Goal: Obtain resource: Download file/media

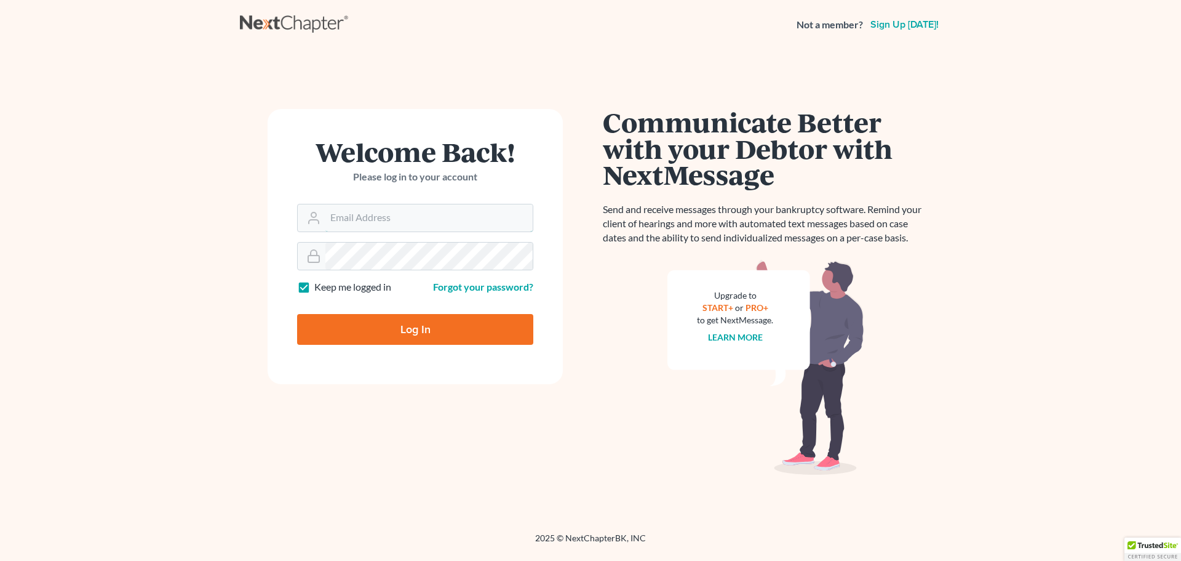
type input "[EMAIL_ADDRESS][DOMAIN_NAME]"
click at [434, 331] on input "Log In" at bounding box center [415, 329] width 236 height 31
type input "Thinking..."
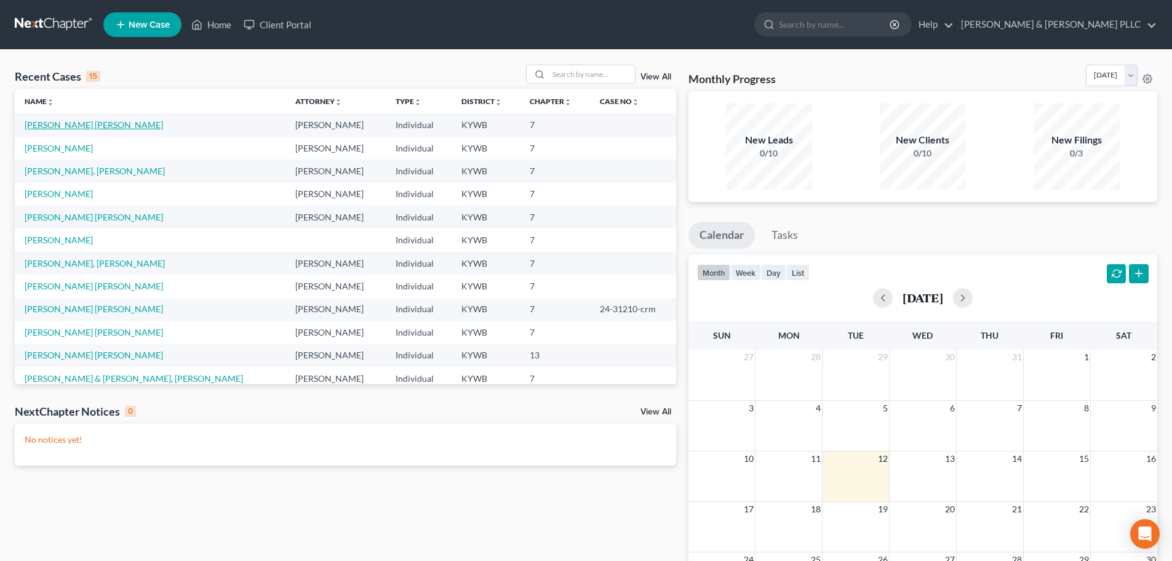
click at [57, 127] on link "[PERSON_NAME] [PERSON_NAME]" at bounding box center [94, 124] width 138 height 10
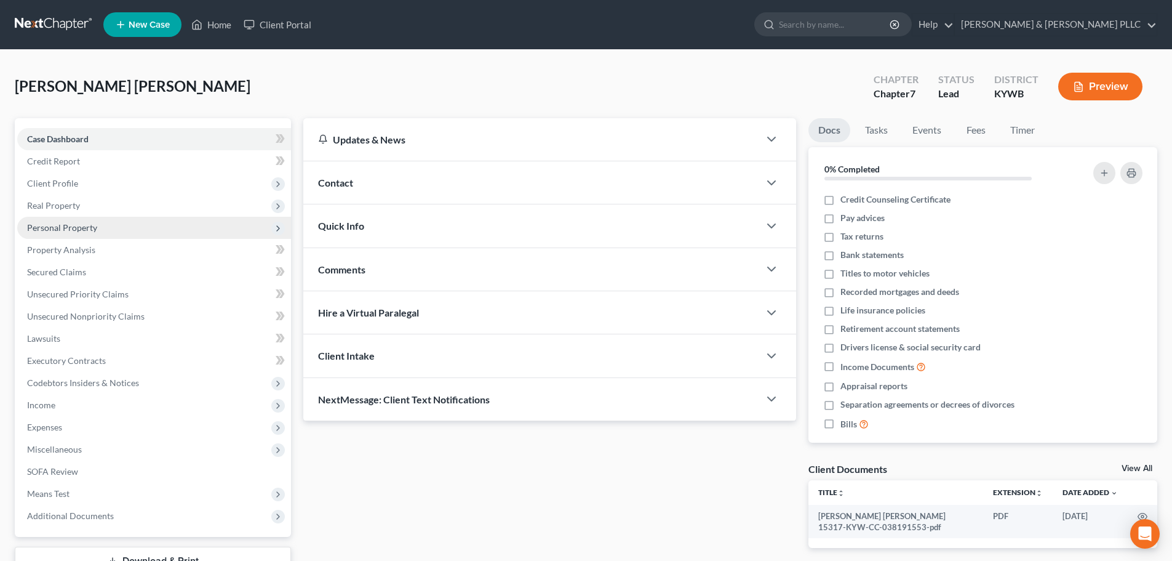
click at [281, 229] on icon at bounding box center [278, 228] width 10 height 10
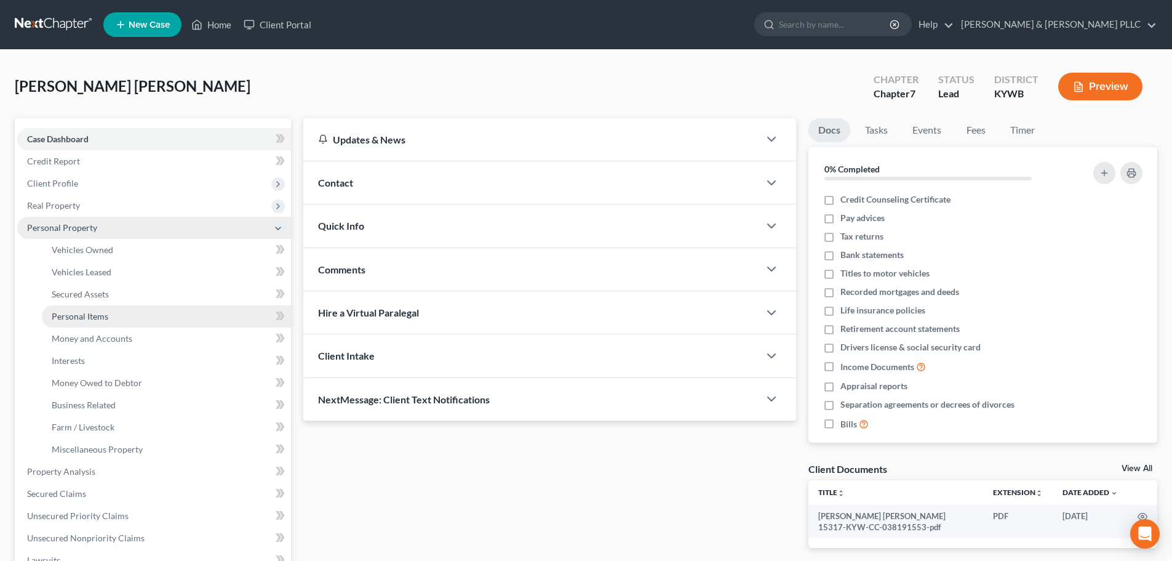
click at [121, 321] on link "Personal Items" at bounding box center [166, 316] width 249 height 22
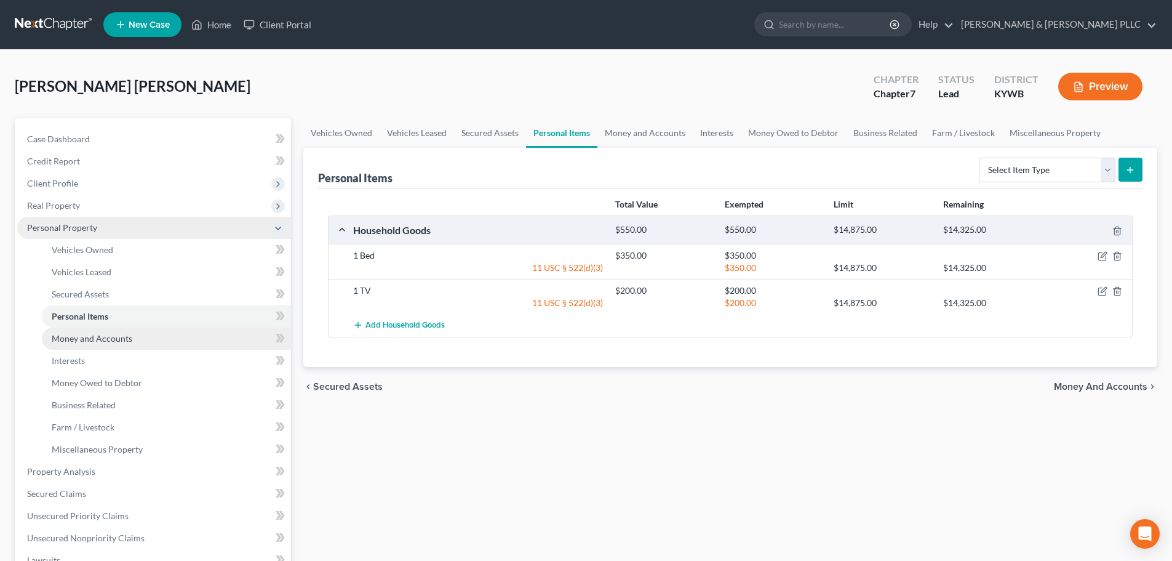
click at [134, 335] on link "Money and Accounts" at bounding box center [166, 338] width 249 height 22
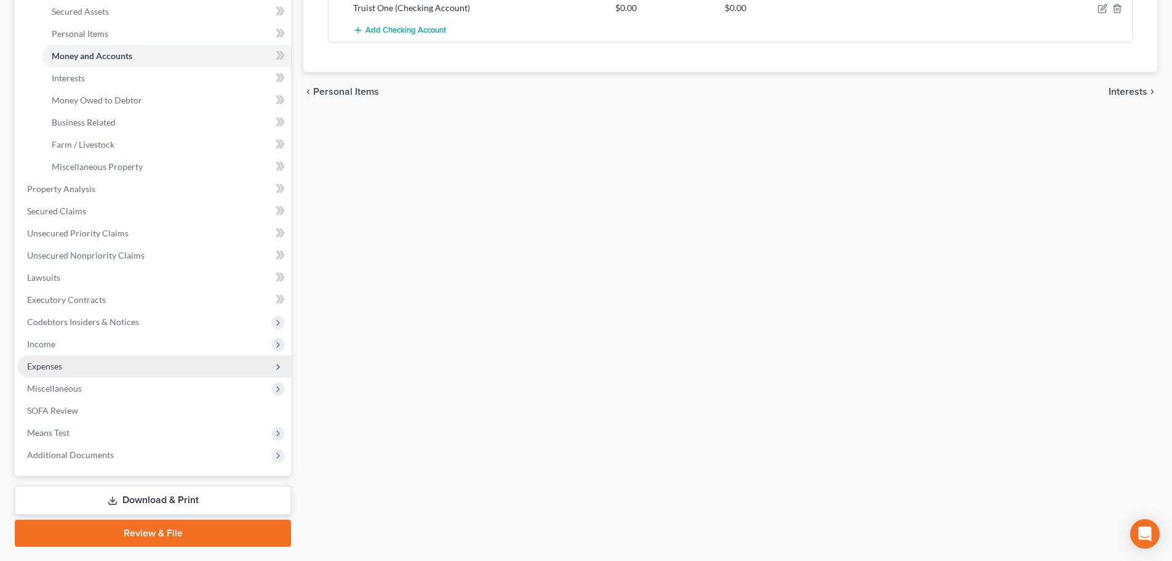
scroll to position [315, 0]
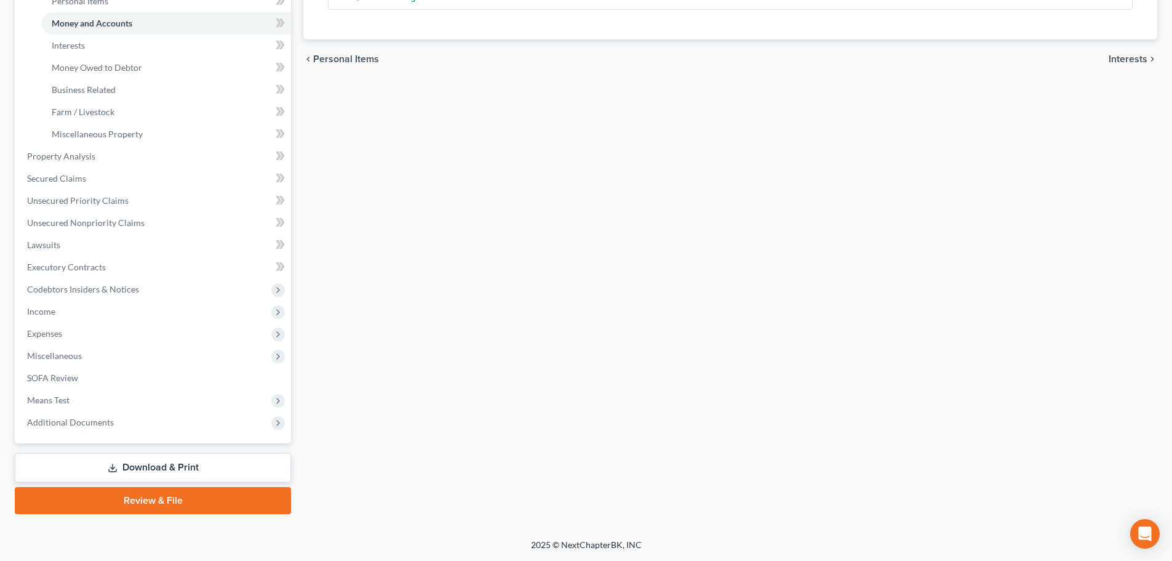
click at [181, 474] on link "Download & Print" at bounding box center [153, 467] width 276 height 29
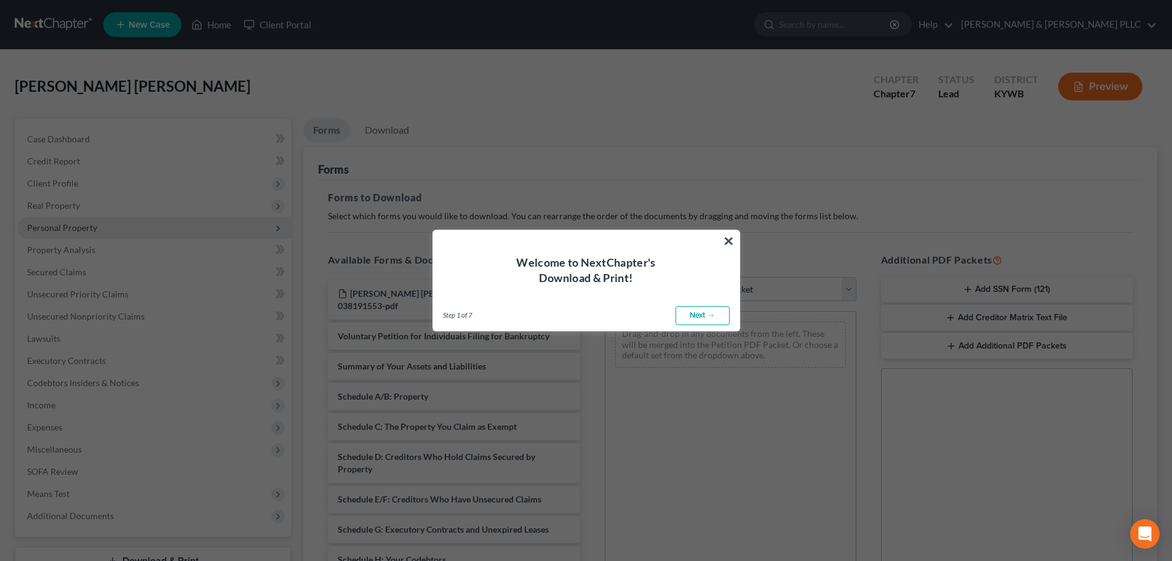
click at [703, 314] on link "Next →" at bounding box center [703, 316] width 54 height 20
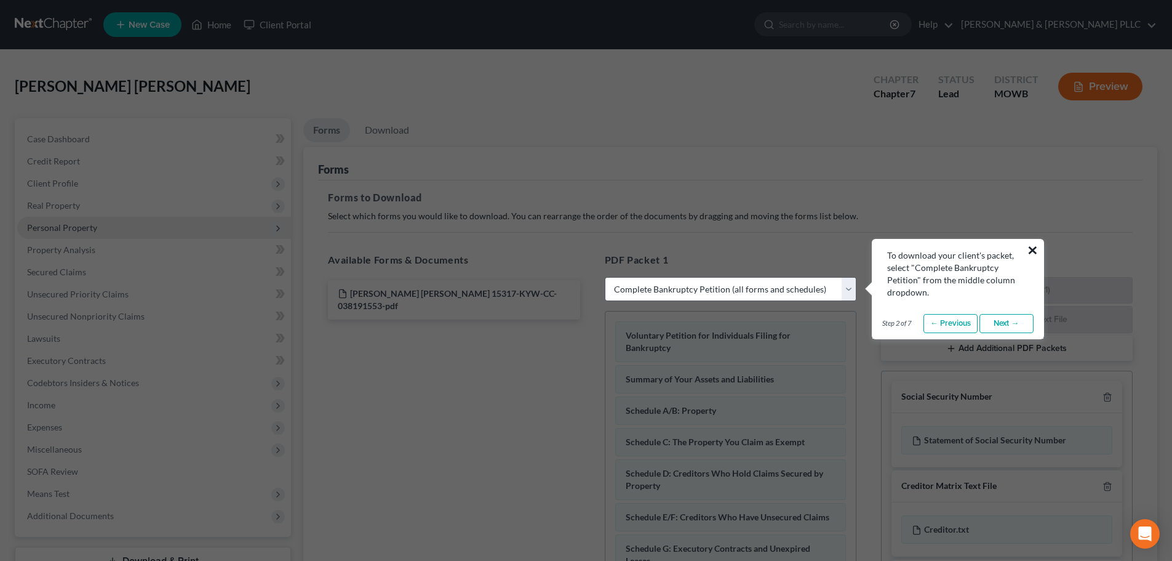
click at [1034, 245] on button "×" at bounding box center [1033, 250] width 12 height 20
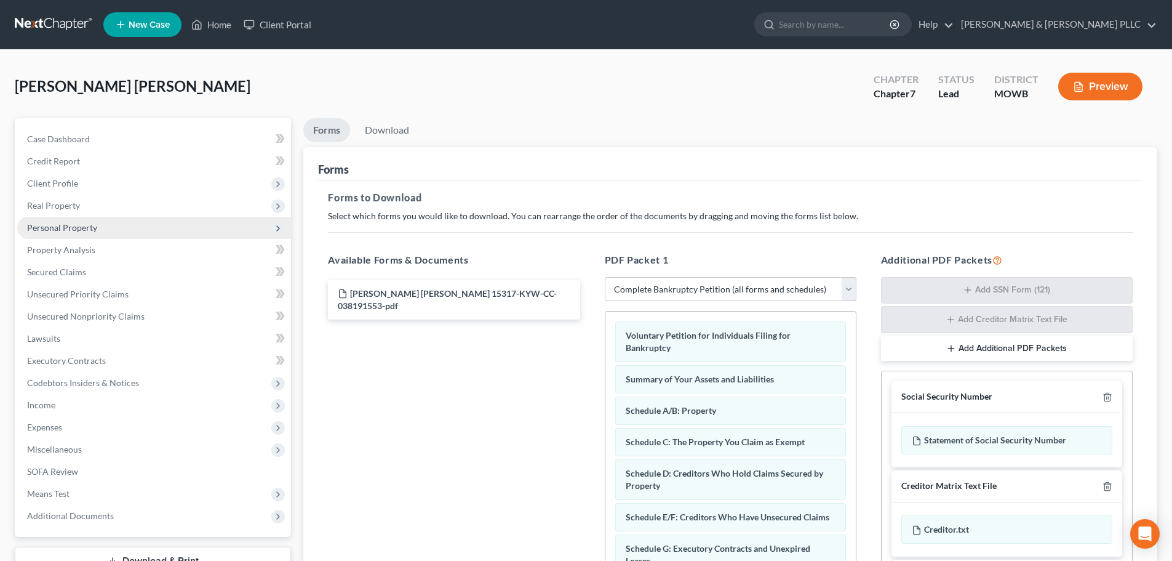
click at [697, 286] on select "Choose Default Petition PDF Packet Complete Bankruptcy Petition (all forms and …" at bounding box center [731, 289] width 252 height 25
select select "3"
click at [605, 277] on select "Choose Default Petition PDF Packet Complete Bankruptcy Petition (all forms and …" at bounding box center [731, 289] width 252 height 25
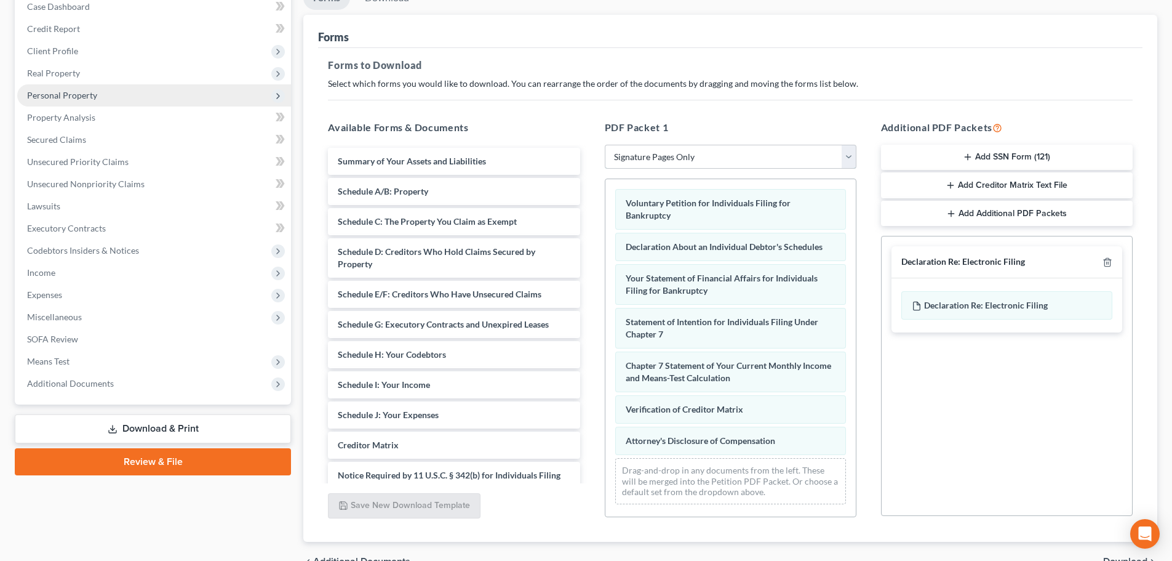
scroll to position [199, 0]
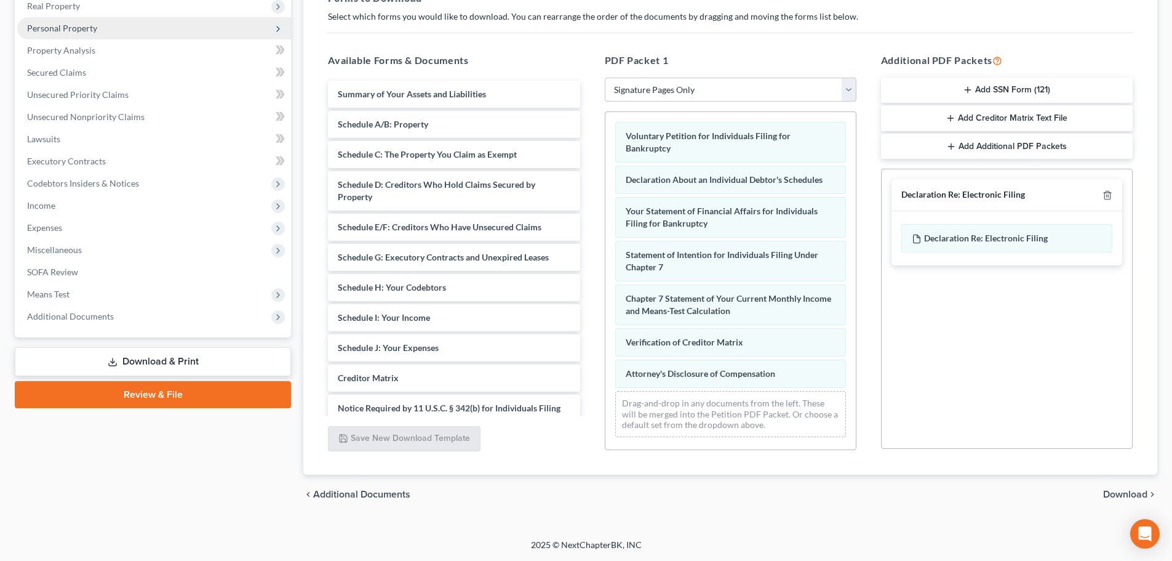
click at [206, 364] on link "Download & Print" at bounding box center [153, 361] width 276 height 29
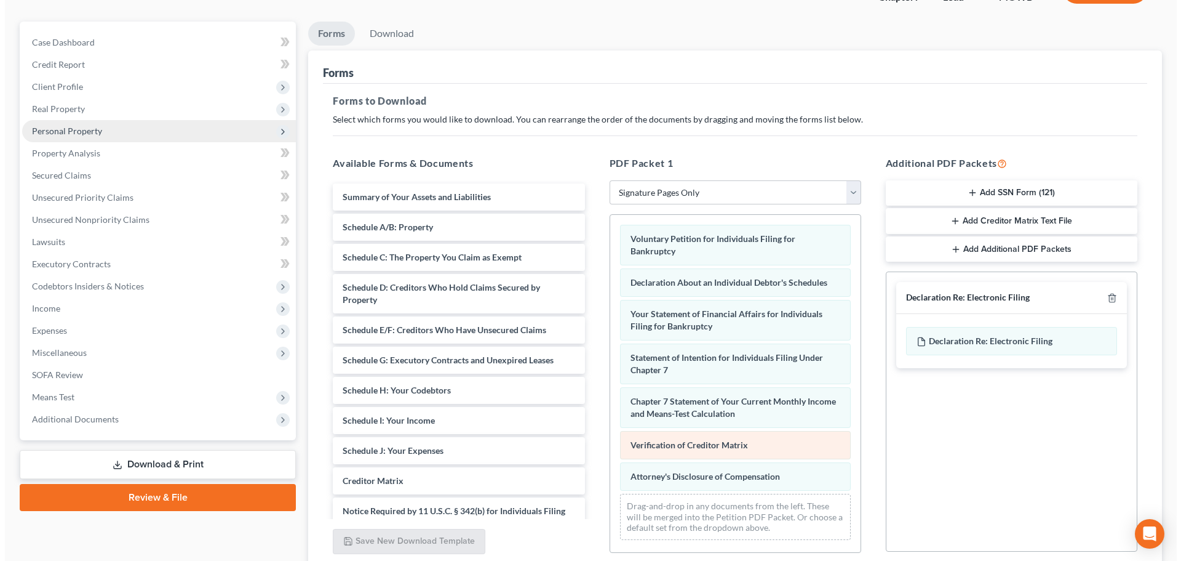
scroll to position [0, 0]
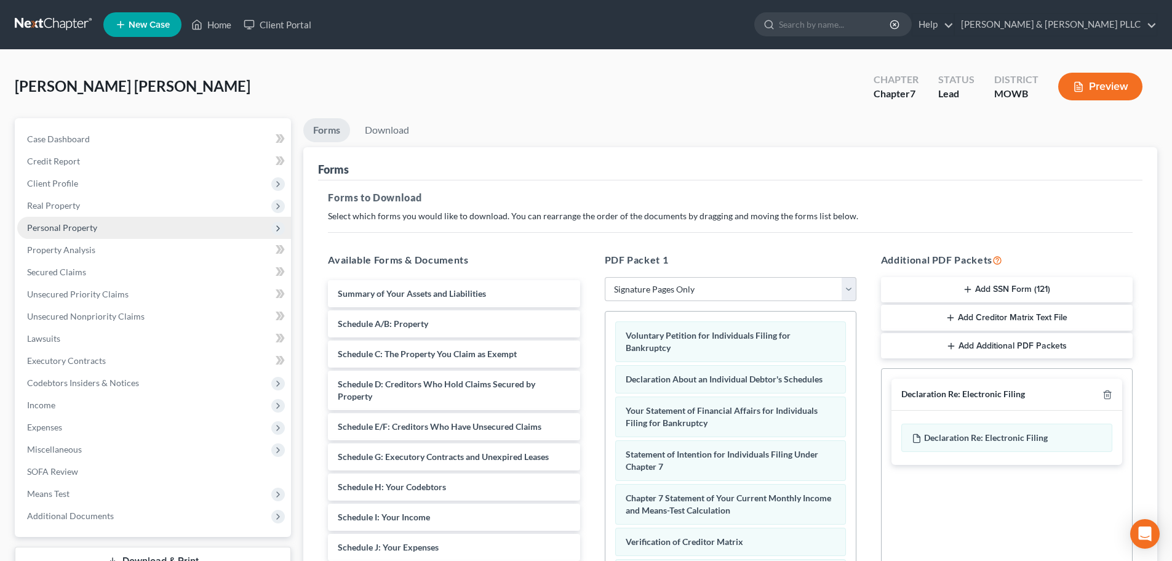
click at [1116, 82] on button "Preview" at bounding box center [1100, 87] width 84 height 28
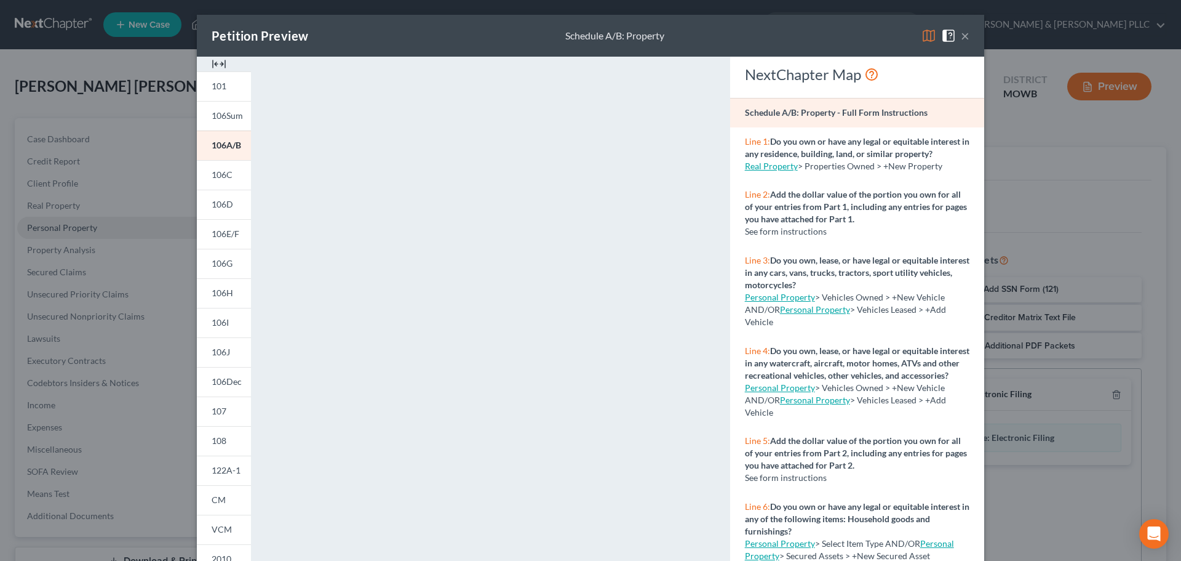
click at [962, 36] on button "×" at bounding box center [965, 35] width 9 height 15
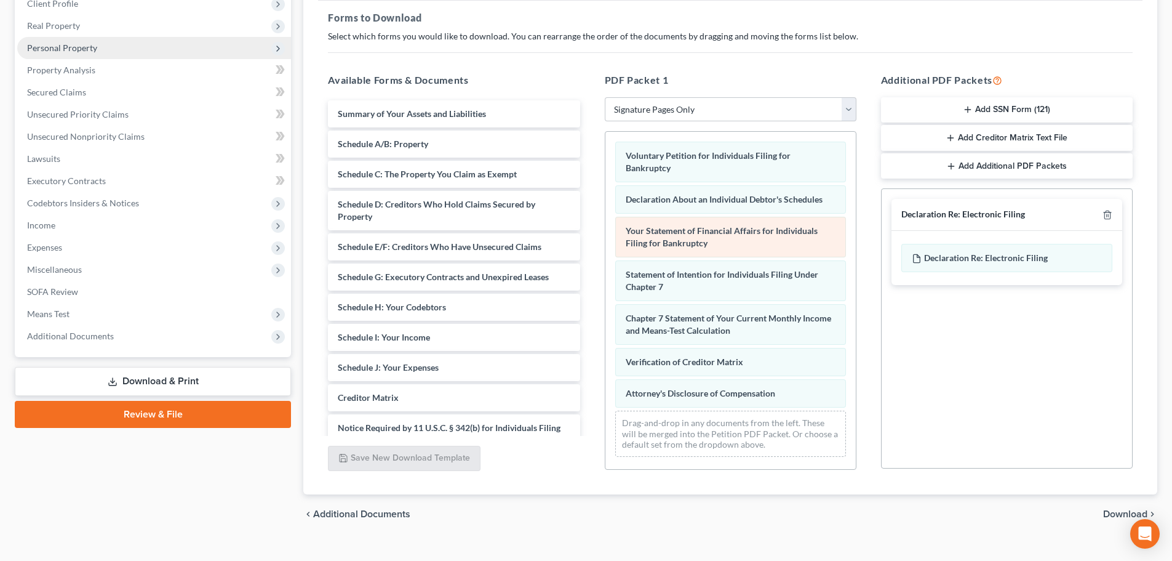
scroll to position [185, 0]
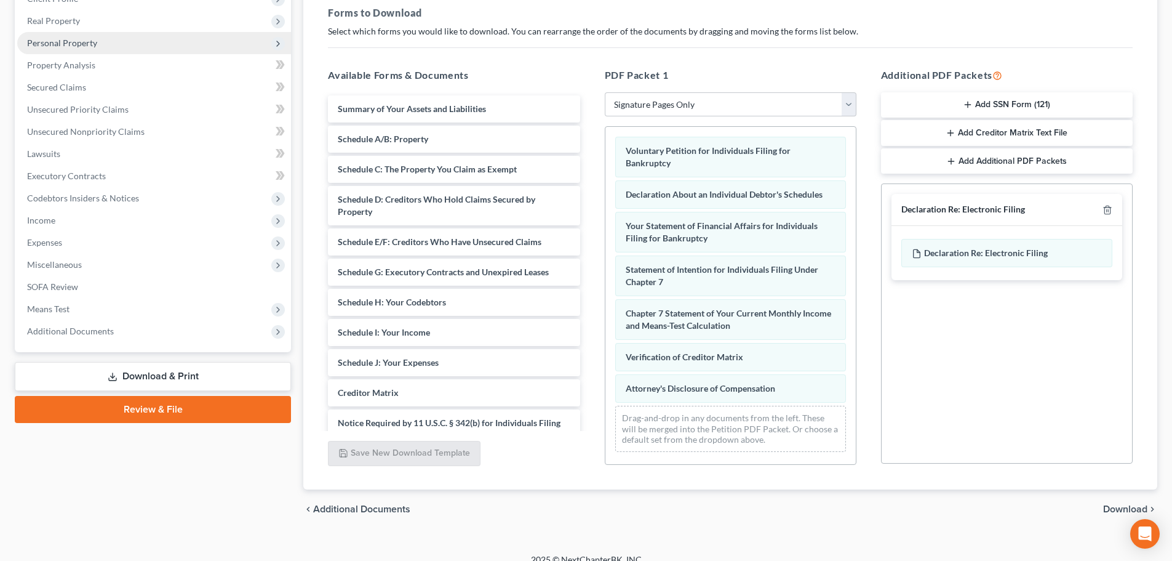
click at [994, 107] on button "Add SSN Form (121)" at bounding box center [1007, 105] width 252 height 26
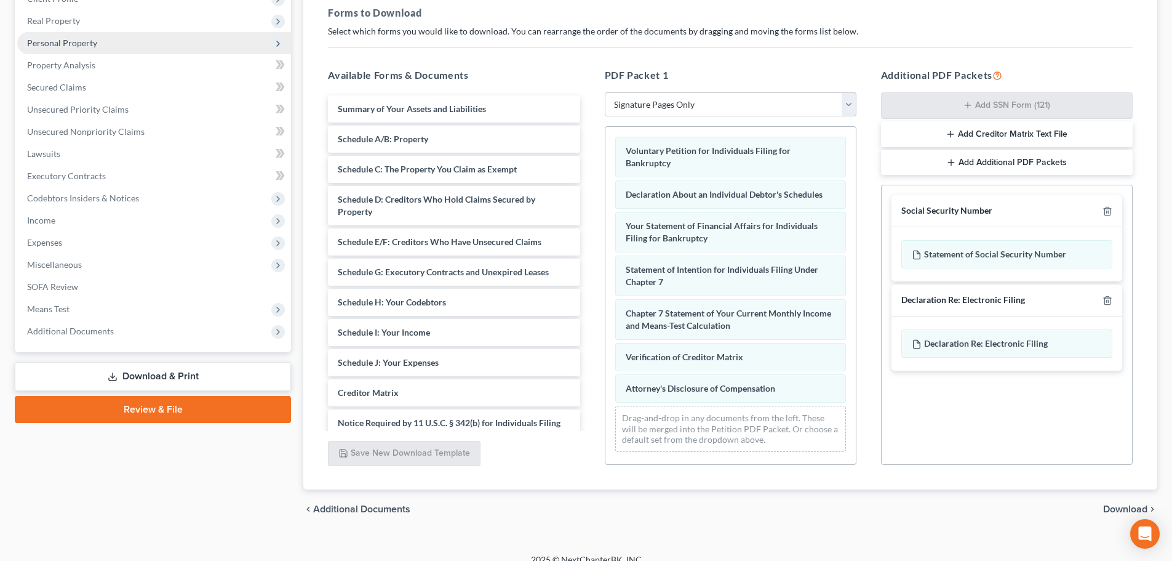
click at [1128, 505] on span "Download" at bounding box center [1125, 509] width 44 height 10
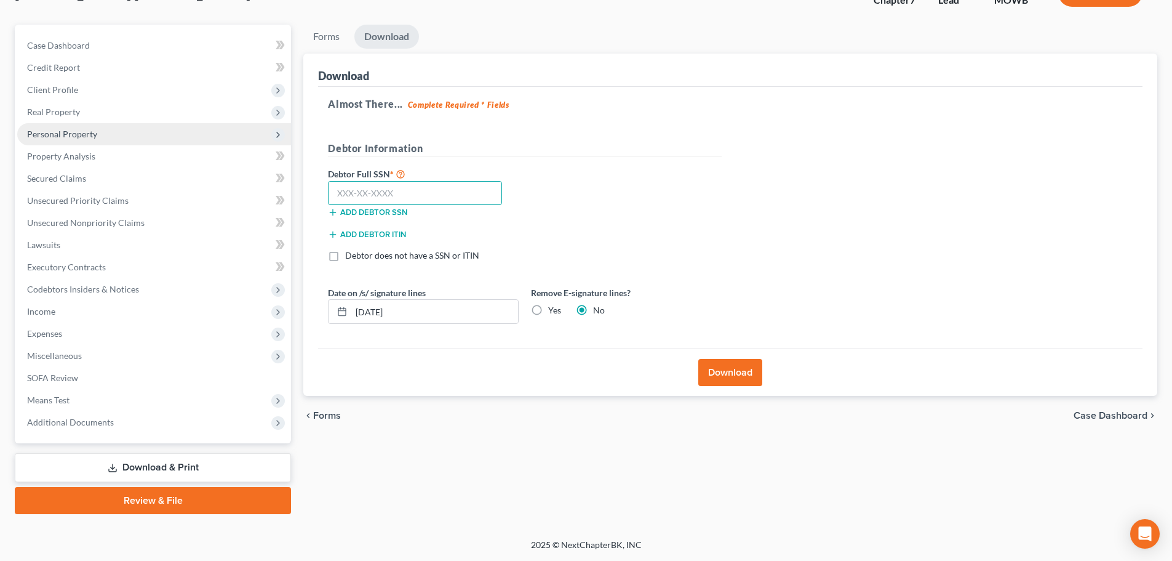
click at [418, 186] on input "text" at bounding box center [415, 193] width 174 height 25
click at [385, 189] on input "text" at bounding box center [415, 193] width 174 height 25
type input "776-72-6667"
click at [730, 373] on button "Download" at bounding box center [730, 372] width 64 height 27
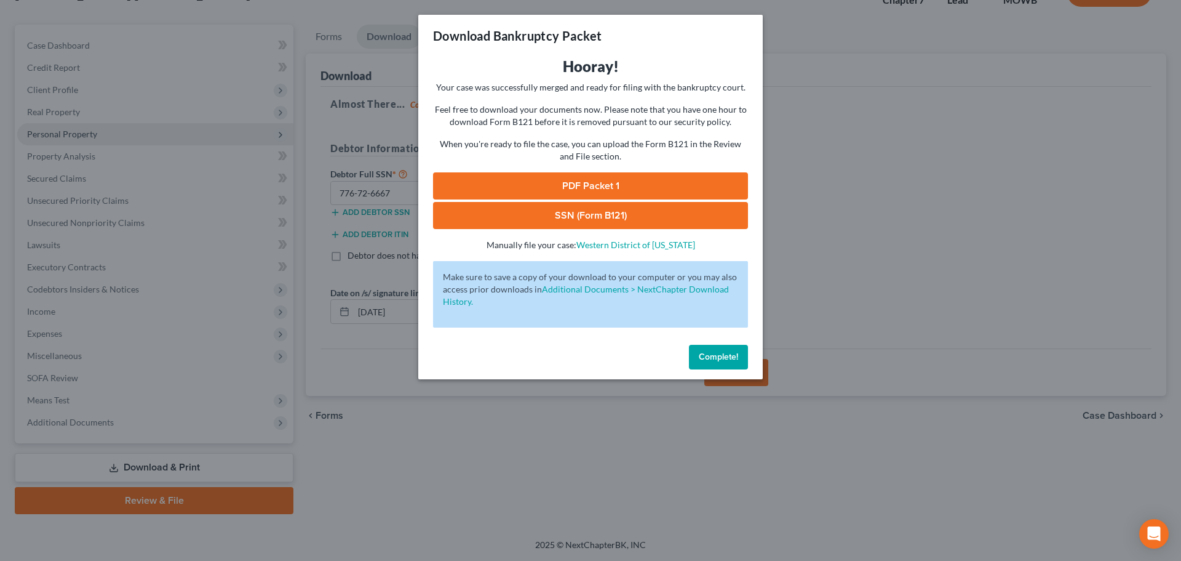
click at [600, 183] on link "PDF Packet 1" at bounding box center [590, 185] width 315 height 27
click at [685, 465] on div "Download Bankruptcy Packet Hooray! Your case was successfully merged and ready …" at bounding box center [590, 280] width 1181 height 561
